Goal: Communication & Community: Answer question/provide support

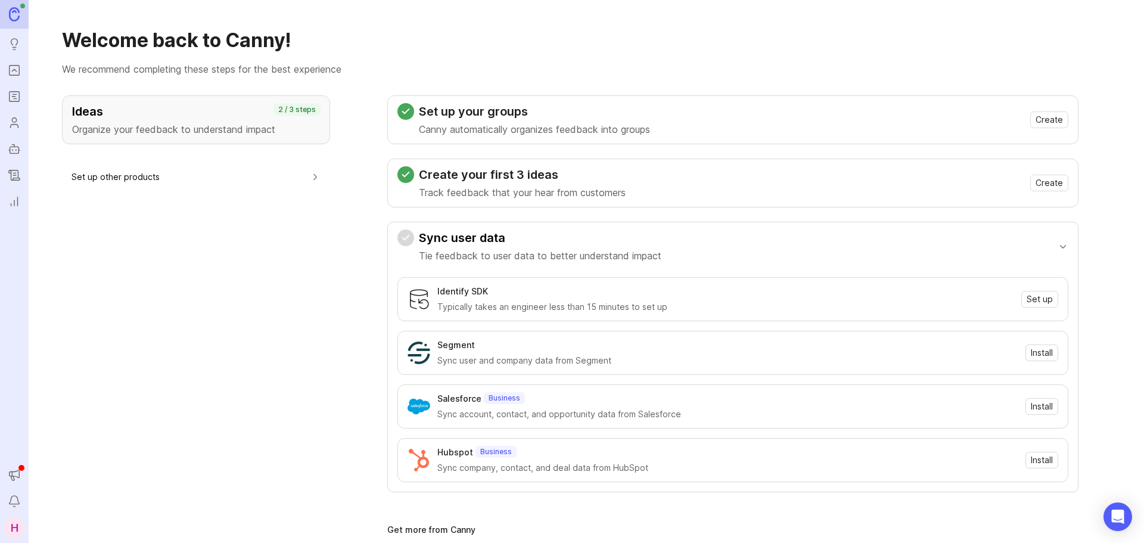
click at [15, 473] on icon "Announcements" at bounding box center [14, 475] width 13 height 14
click at [18, 497] on icon "Notifications" at bounding box center [14, 501] width 13 height 14
click at [20, 501] on icon "Notifications" at bounding box center [14, 501] width 13 height 14
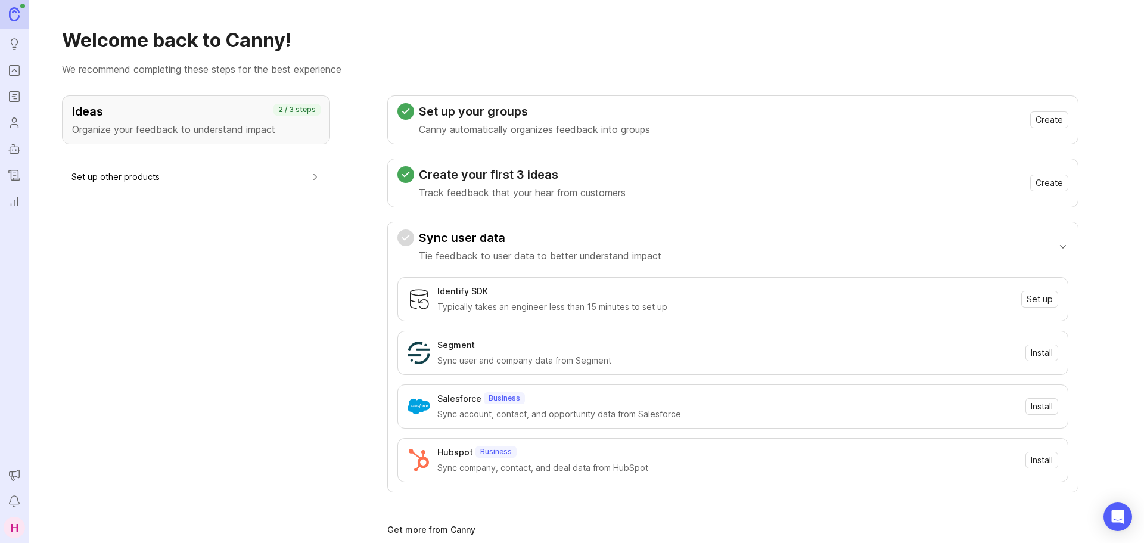
click at [13, 67] on icon "Portal" at bounding box center [14, 70] width 13 height 14
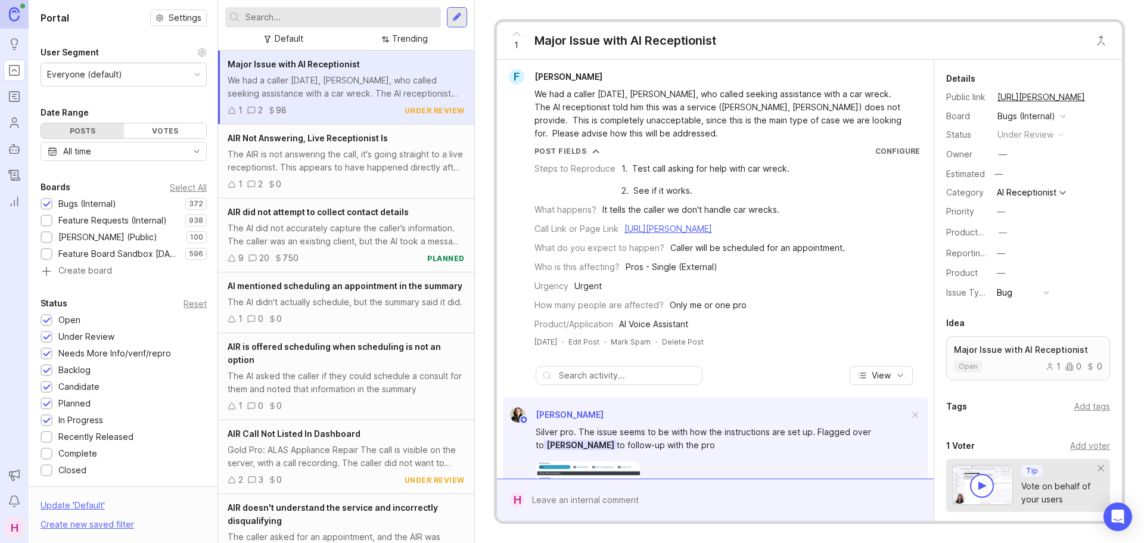
click at [347, 158] on div "The AIR is not answering the call, it's going straight to a live receptionist. …" at bounding box center [346, 161] width 237 height 26
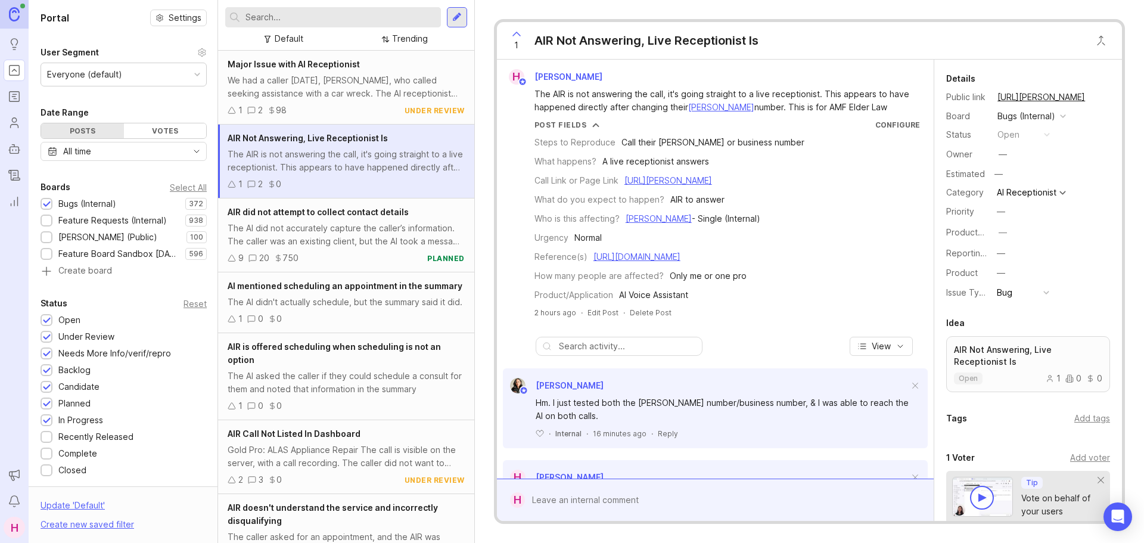
click at [663, 439] on div "Reply" at bounding box center [668, 434] width 20 height 10
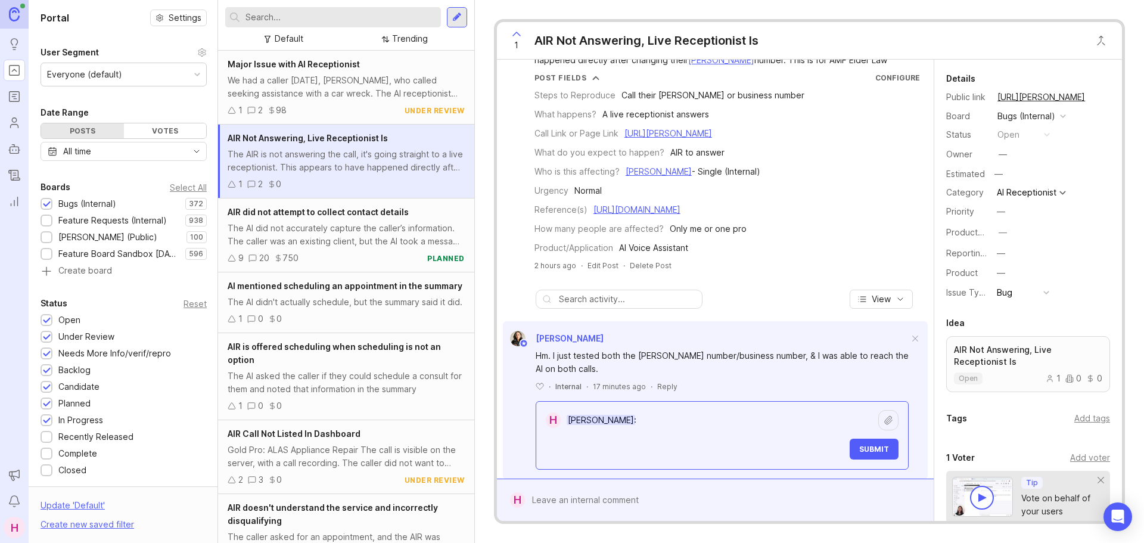
scroll to position [67, 0]
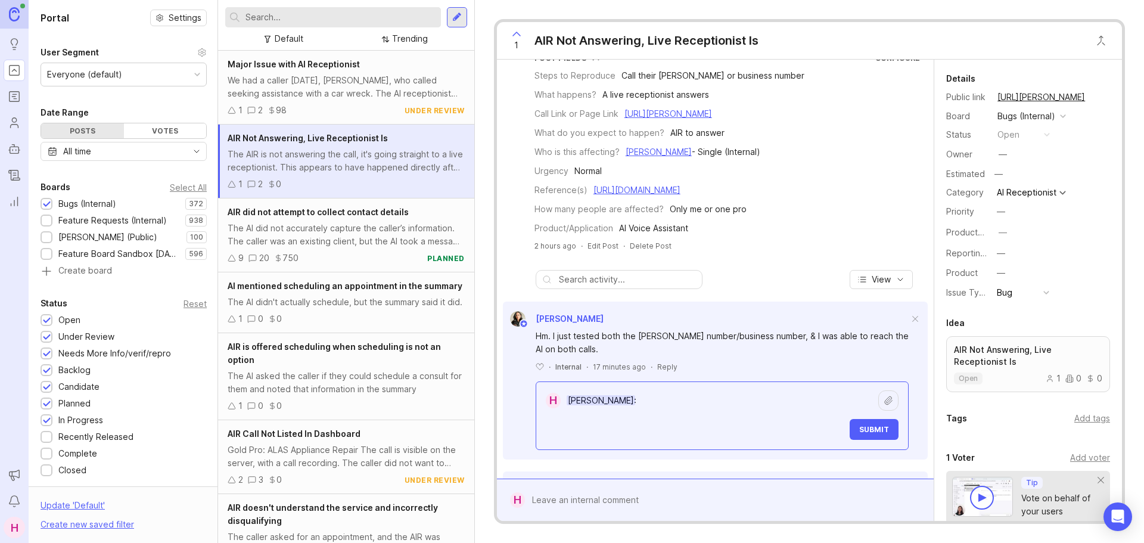
click at [681, 412] on textarea "Ysabelle Eugenio:" at bounding box center [720, 400] width 318 height 23
click at [615, 440] on div "Submit" at bounding box center [730, 429] width 339 height 21
click at [665, 425] on div "Ysabelle Eugenio : Ysabelle Eugenio: Submit" at bounding box center [730, 414] width 339 height 51
click at [668, 411] on textarea "Ysabelle Eugenio:" at bounding box center [720, 400] width 318 height 23
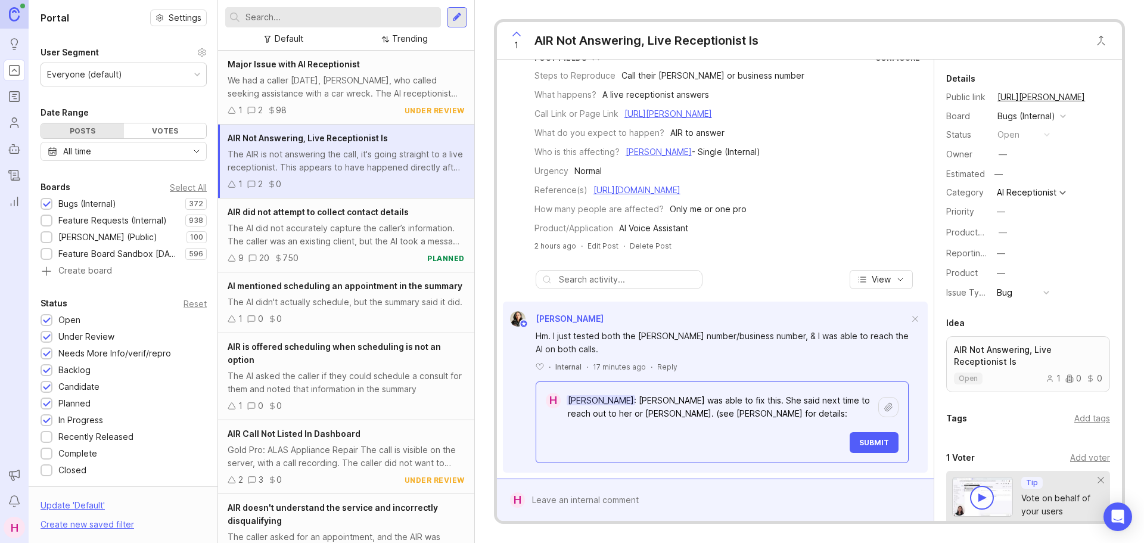
drag, startPoint x: 708, startPoint y: 427, endPoint x: 645, endPoint y: 432, distance: 62.7
click at [645, 425] on textarea "Ysabelle Eugenio: Coralyn was able to fix this. She said next time to reach out…" at bounding box center [720, 407] width 318 height 36
type textarea "Ysabelle Eugenio: Coralyn was able to fix this. She said next time to reach out…"
click at [867, 447] on span "Submit" at bounding box center [874, 442] width 30 height 9
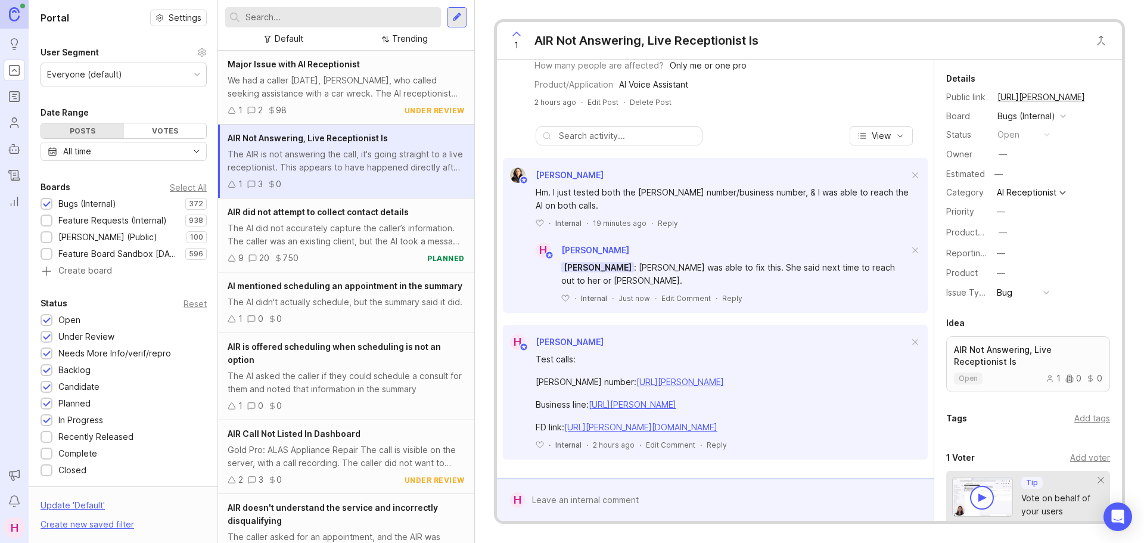
scroll to position [224, 0]
